Goal: Task Accomplishment & Management: Use online tool/utility

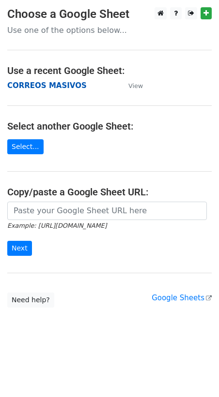
click at [54, 87] on strong "CORREOS MASIVOS" at bounding box center [46, 85] width 79 height 9
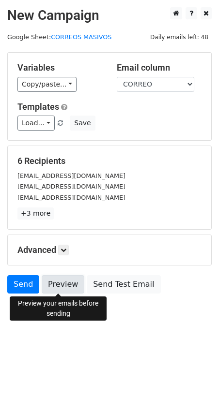
click at [71, 285] on link "Preview" at bounding box center [63, 284] width 43 height 18
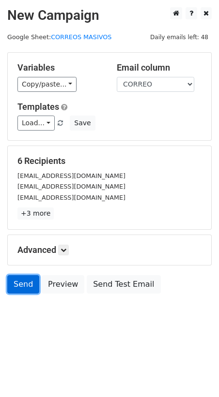
click at [20, 283] on link "Send" at bounding box center [23, 284] width 32 height 18
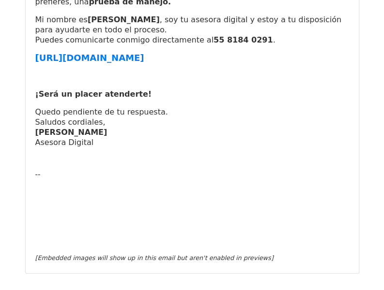
scroll to position [2435, 0]
